Goal: Contribute content: Contribute content

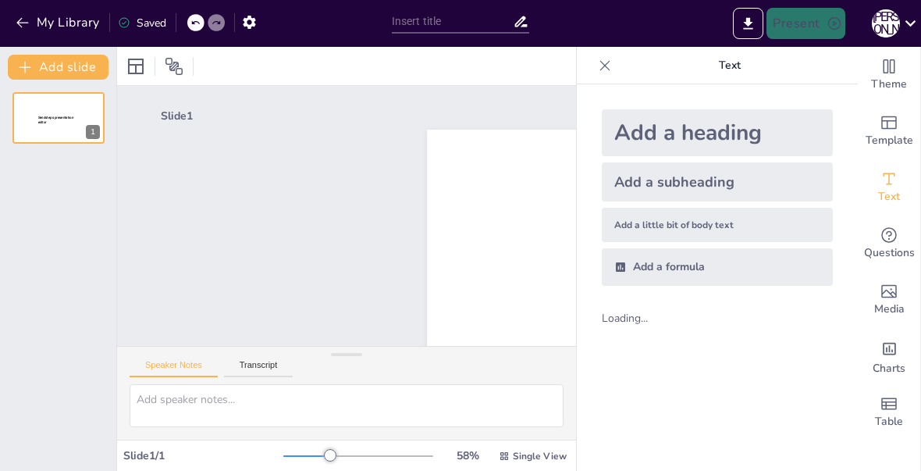
type input "New Sendsteps"
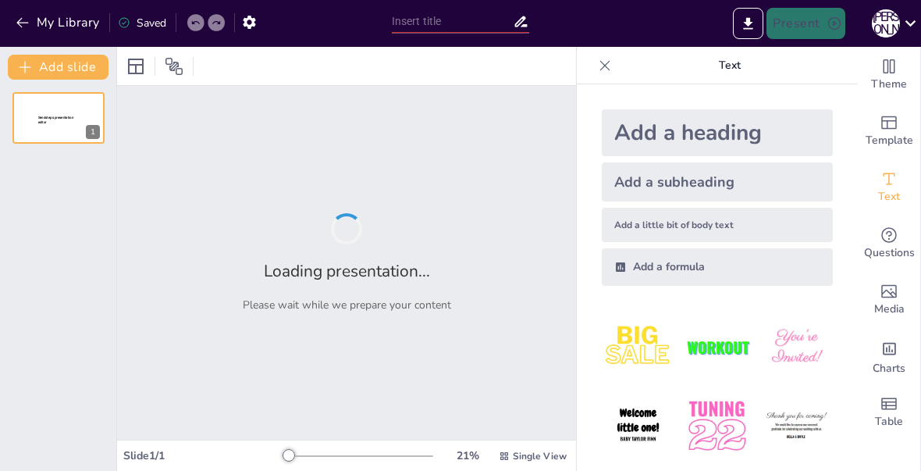
type input "Класифікація антикоагулянтів: механізми дії та клінічні показання в умовах бойо…"
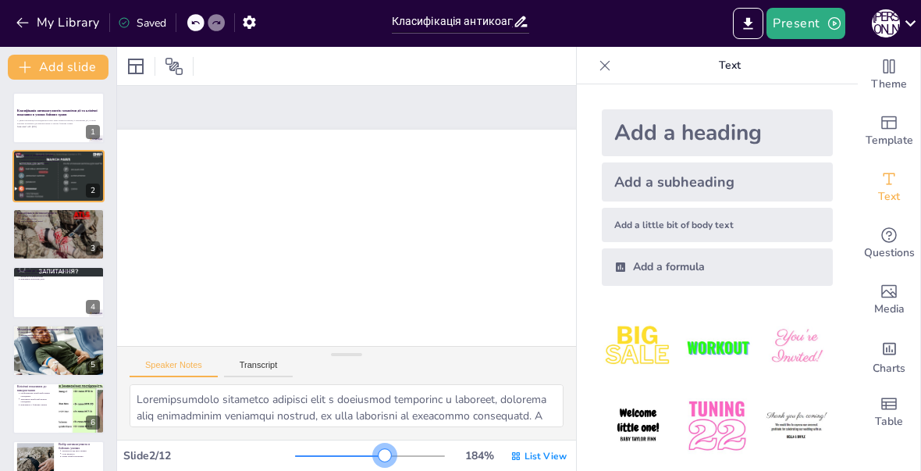
click at [325, 454] on div at bounding box center [370, 456] width 150 height 12
click at [327, 450] on div at bounding box center [370, 456] width 150 height 12
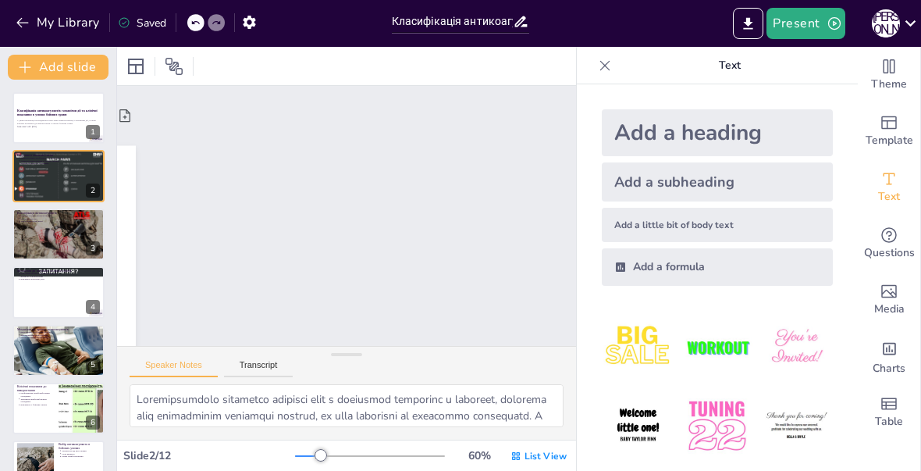
click at [604, 62] on icon at bounding box center [605, 66] width 16 height 16
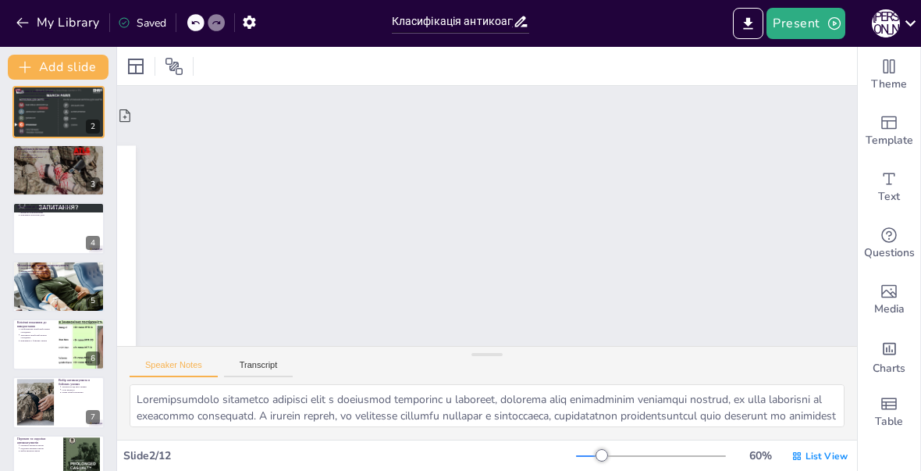
scroll to position [121, 0]
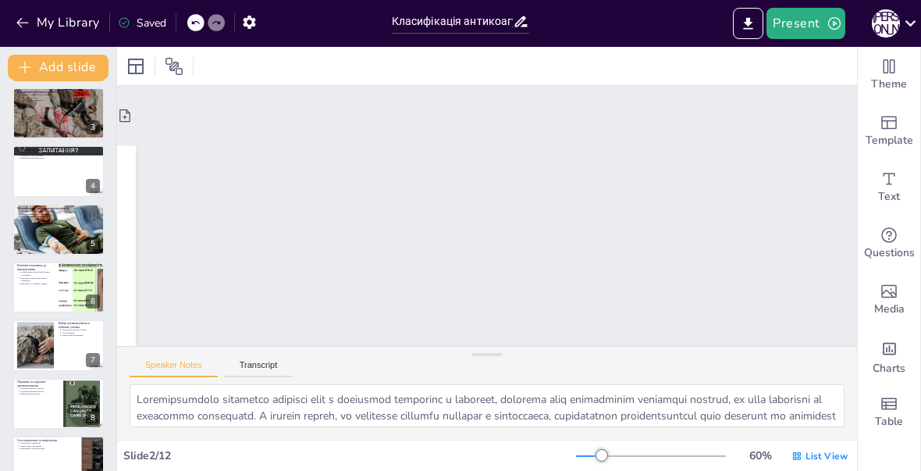
click at [42, 177] on div at bounding box center [58, 171] width 92 height 52
type textarea "Непрямі антикоагулянти, такі як варфарин, працюють шляхом інгібування синтезу ф…"
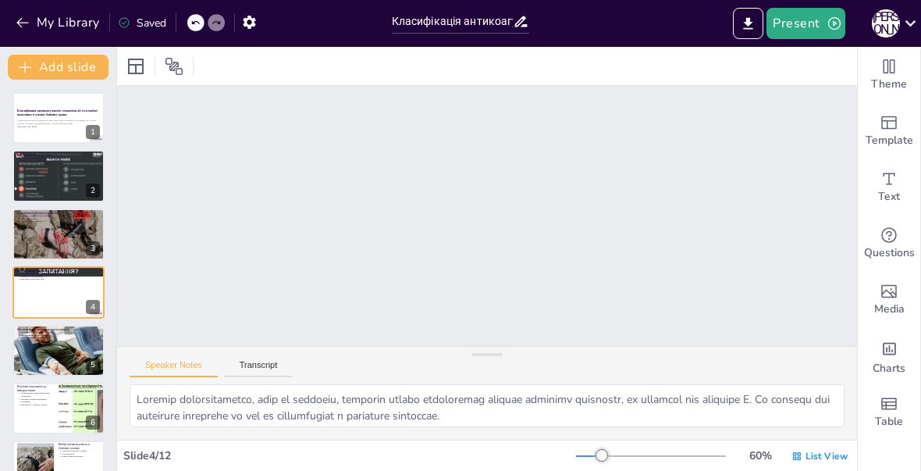
scroll to position [0, 0]
click at [137, 63] on icon at bounding box center [135, 66] width 19 height 19
click at [173, 65] on icon at bounding box center [173, 66] width 17 height 17
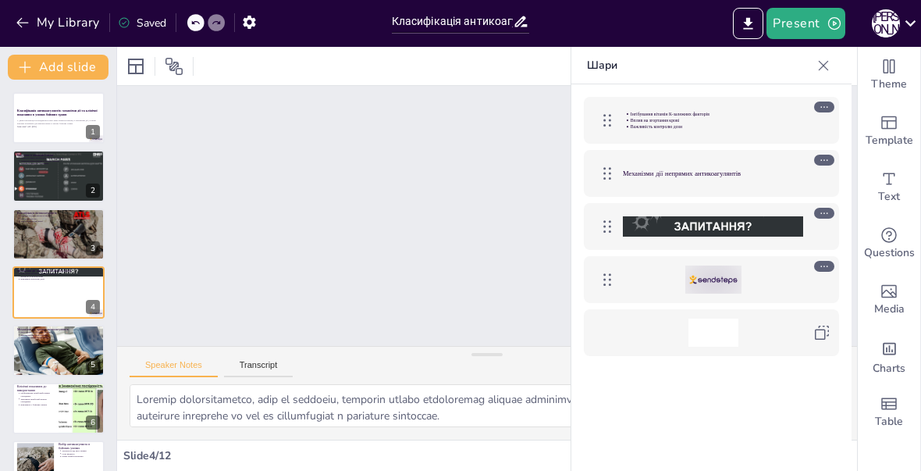
click at [179, 66] on icon at bounding box center [173, 66] width 17 height 17
click at [133, 77] on div at bounding box center [135, 66] width 25 height 25
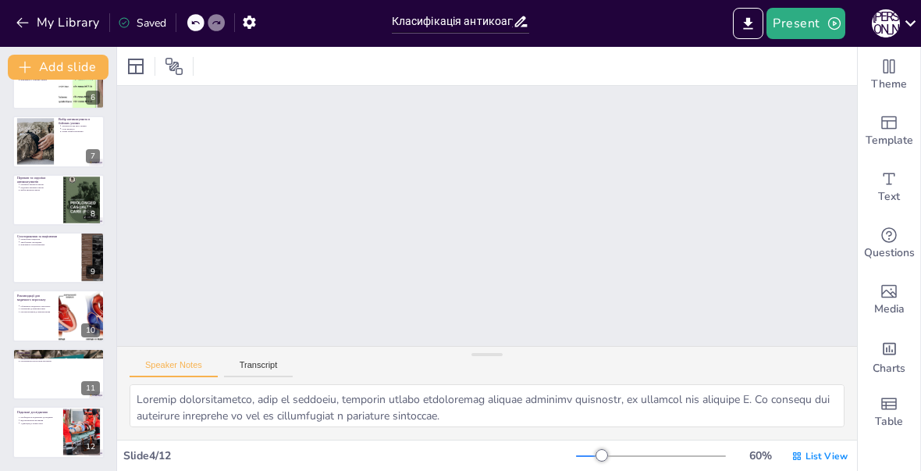
scroll to position [325, 0]
click at [817, 12] on button "Present" at bounding box center [806, 23] width 78 height 31
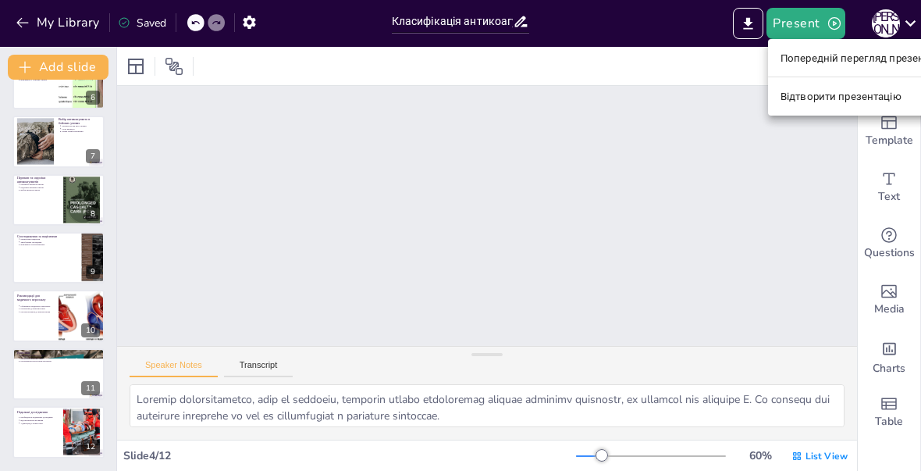
click at [810, 20] on div at bounding box center [460, 235] width 921 height 471
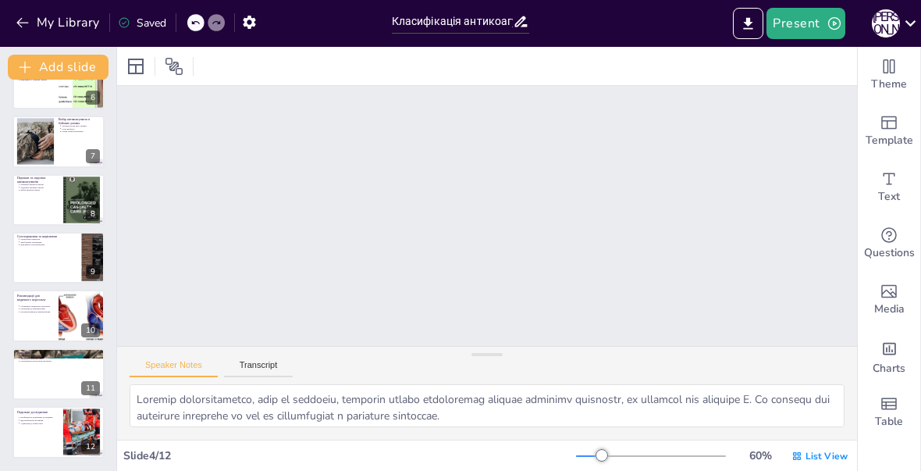
click at [814, 15] on button "Present" at bounding box center [806, 23] width 78 height 31
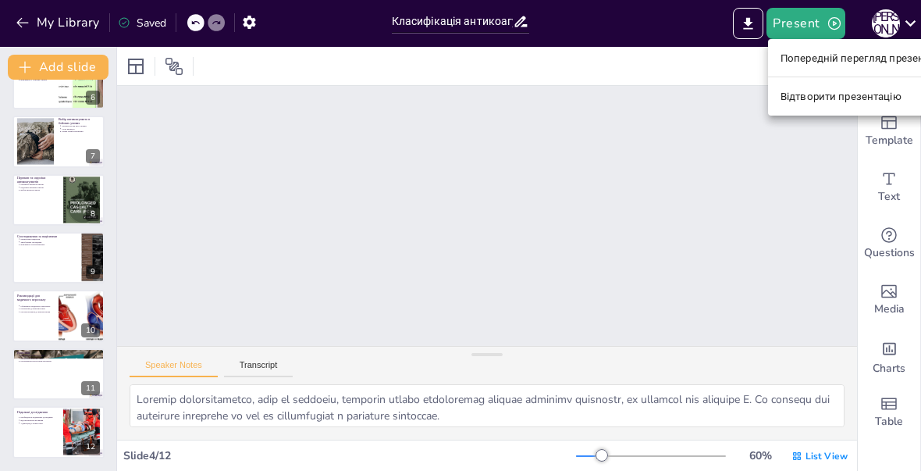
click at [867, 52] on font "Попередній перегляд презентації" at bounding box center [863, 58] width 165 height 12
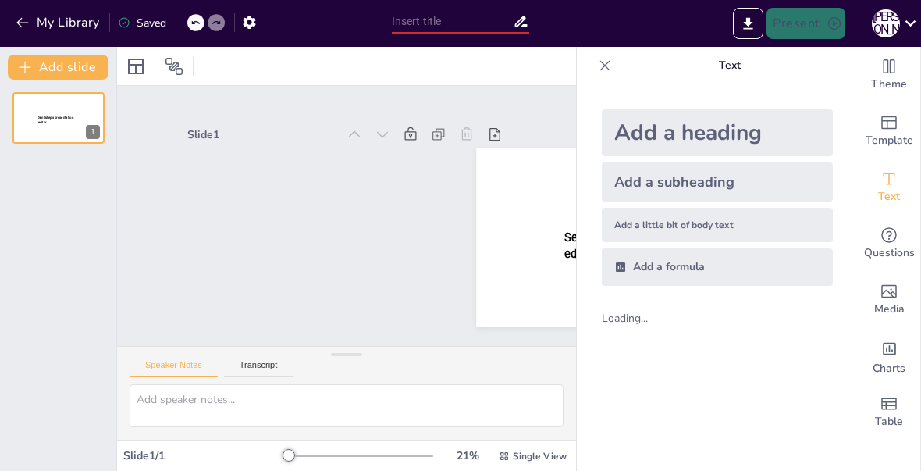
type input "Класифікація антикоагулянтів: механізми дії та клінічні показання в умовах бойо…"
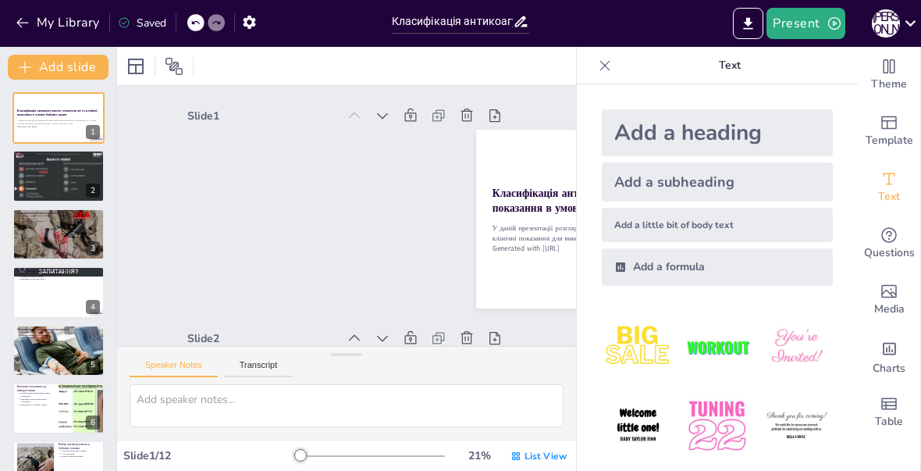
click at [377, 340] on icon at bounding box center [383, 338] width 16 height 16
type textarea "Антикоагулянти виконують критичну роль у лікуванні пацієнтів з травмами, оскіль…"
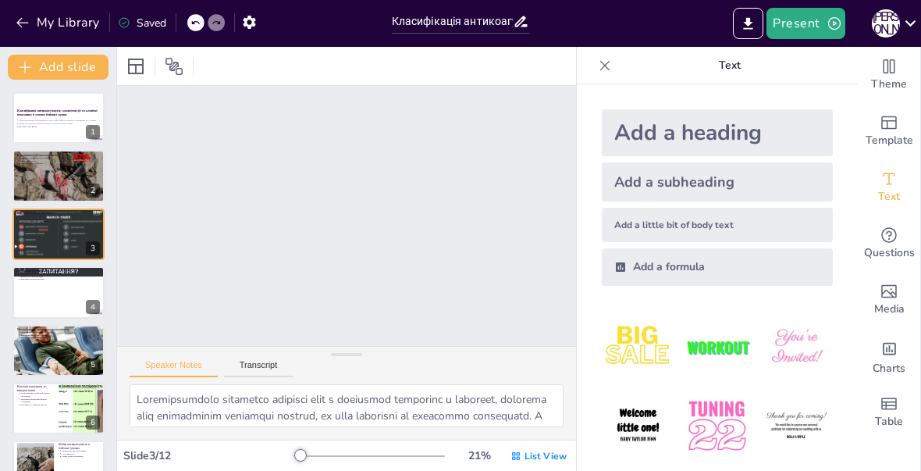
click at [822, 15] on button "Present" at bounding box center [806, 23] width 78 height 31
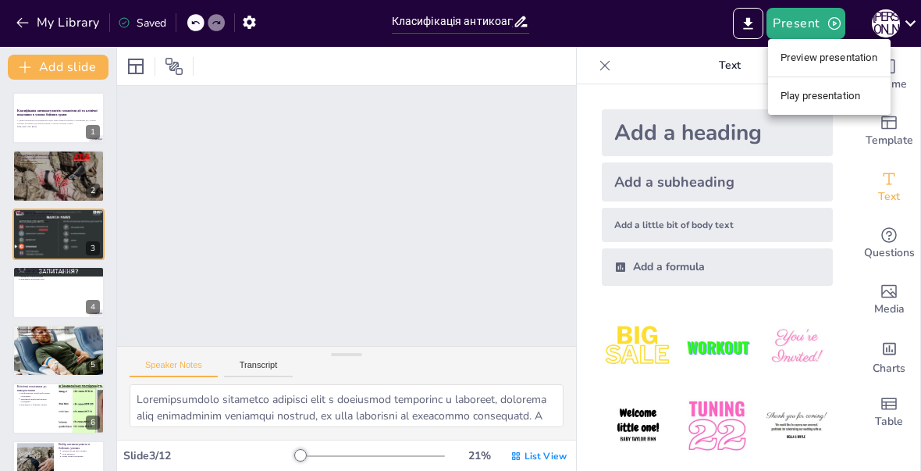
click at [855, 94] on li "Play presentation" at bounding box center [829, 96] width 123 height 25
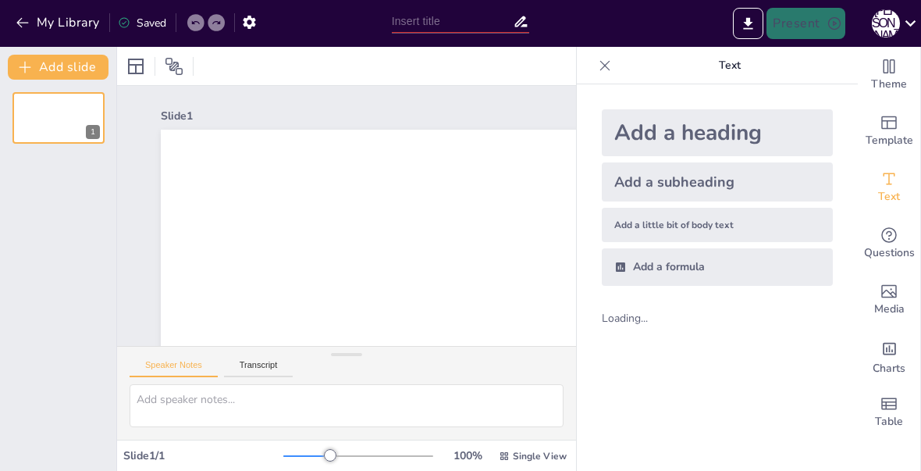
type input "Класифікація антикоагулянтів: механізми дії та клінічні показання в умовах бойо…"
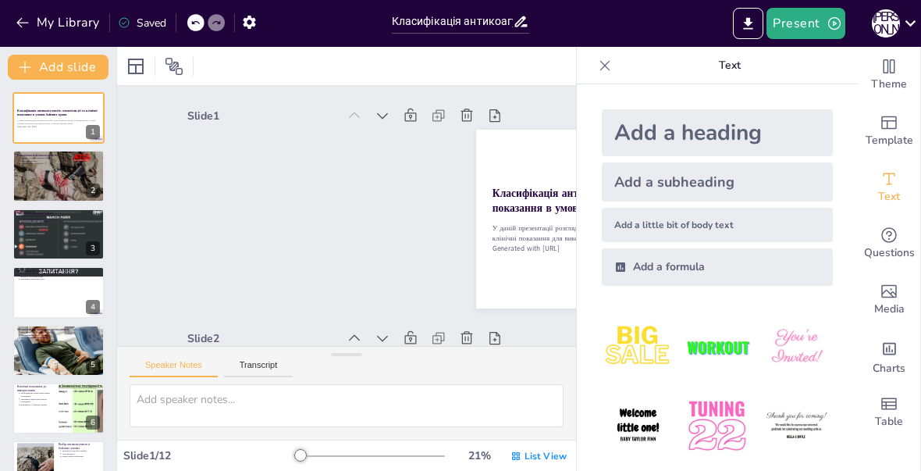
click at [57, 237] on div at bounding box center [58, 234] width 92 height 52
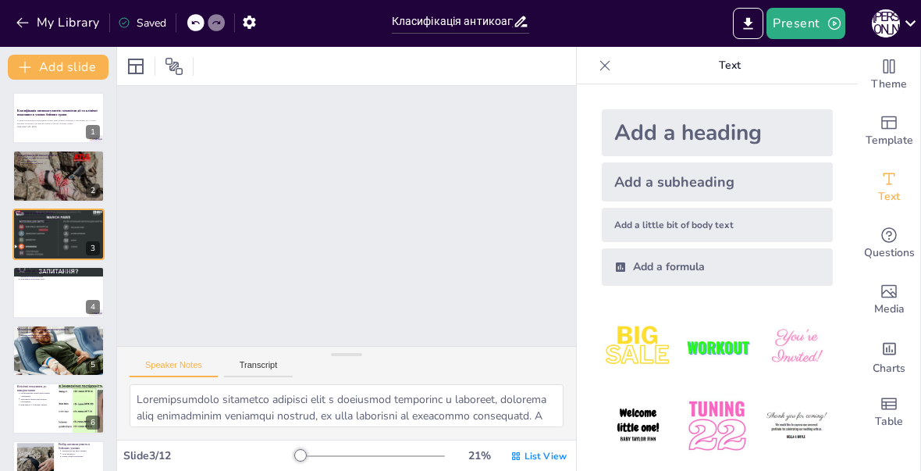
scroll to position [448, 0]
click at [67, 223] on icon at bounding box center [68, 221] width 9 height 9
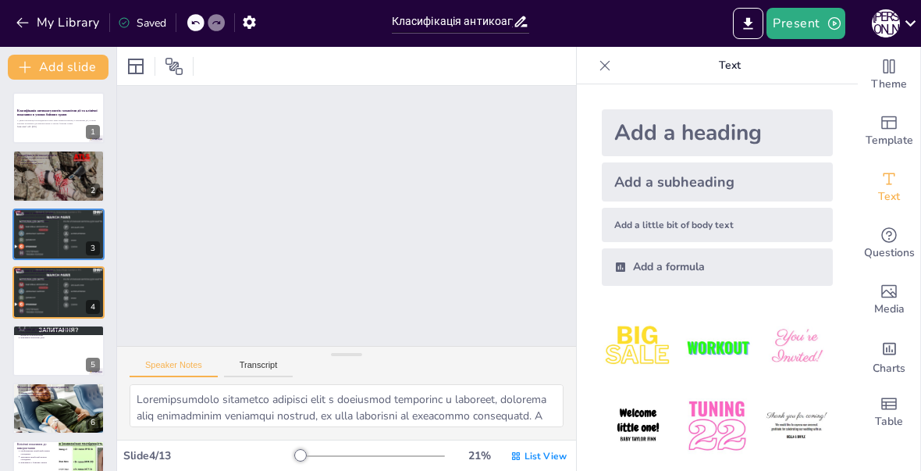
scroll to position [671, 0]
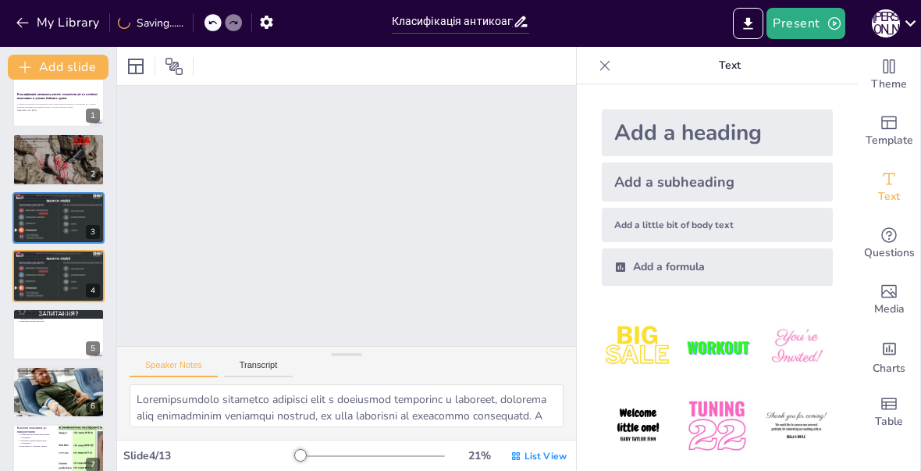
click at [92, 208] on icon at bounding box center [90, 206] width 6 height 9
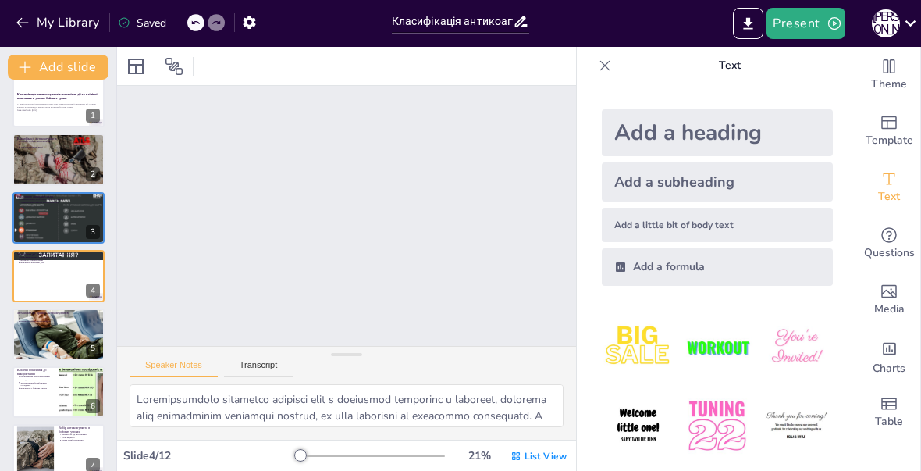
type textarea "Непрямі антикоагулянти, такі як варфарин, працюють шляхом інгібування синтезу ф…"
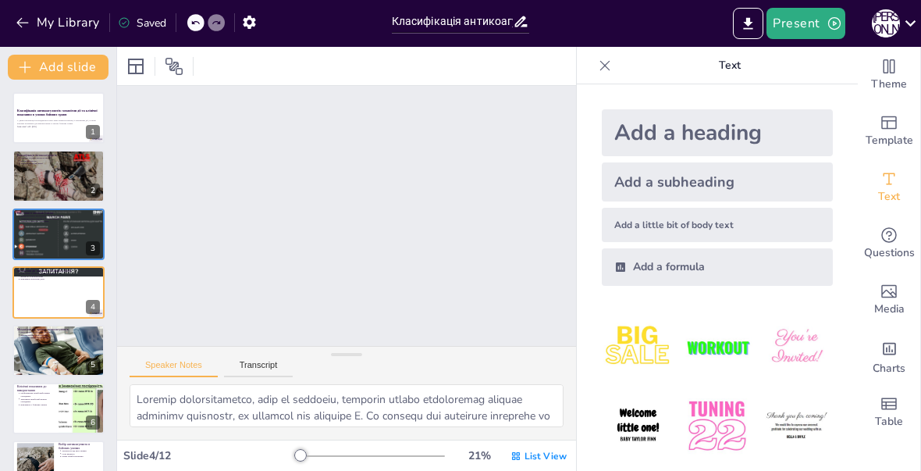
scroll to position [0, 0]
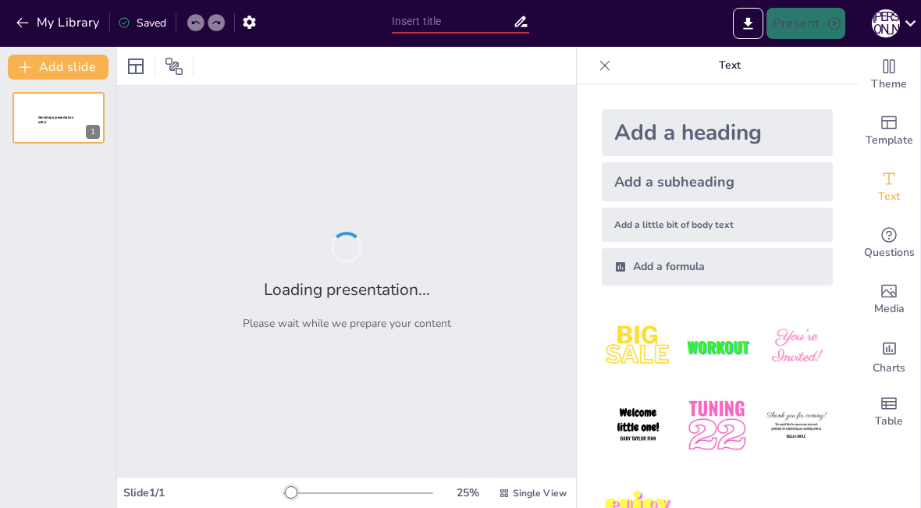
type input "Класифікація антикоагулянтів: механізми дії та клінічні показання в умовах бойо…"
